Goal: Task Accomplishment & Management: Manage account settings

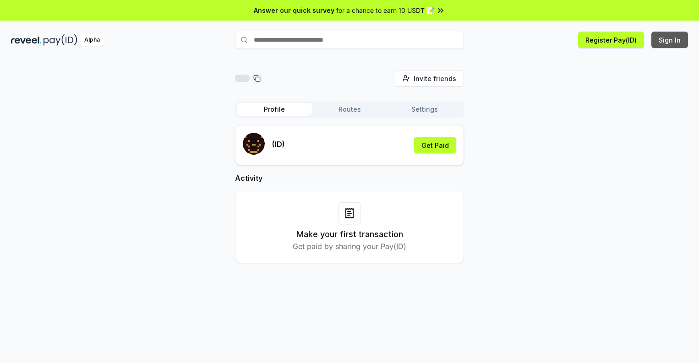
click at [670, 40] on button "Sign In" at bounding box center [669, 40] width 37 height 16
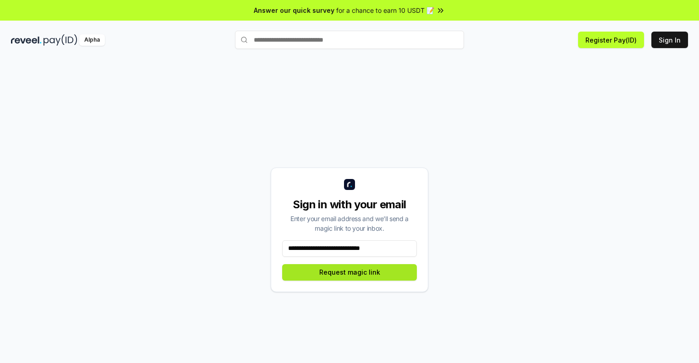
type input "**********"
click at [349, 272] on button "Request magic link" at bounding box center [349, 272] width 135 height 16
